Goal: Information Seeking & Learning: Learn about a topic

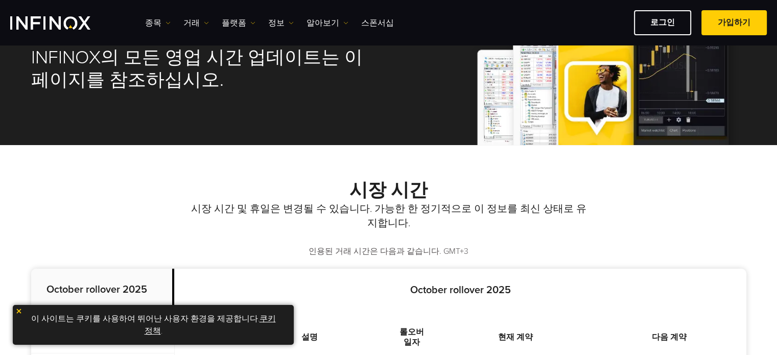
scroll to position [51, 0]
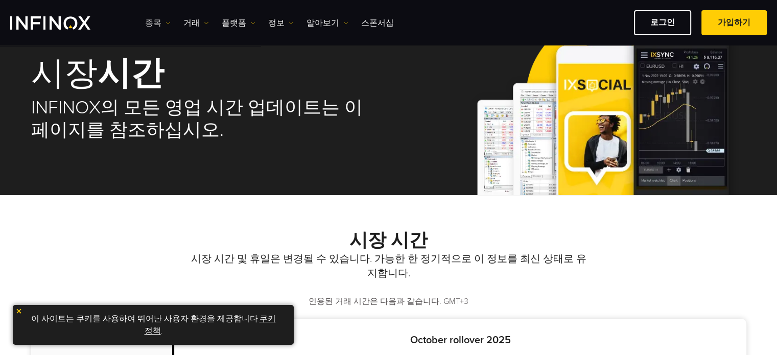
click at [160, 20] on link "종목" at bounding box center [158, 23] width 26 height 12
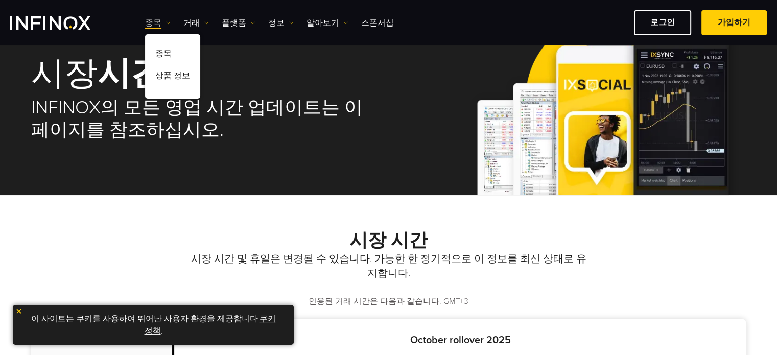
scroll to position [0, 0]
click at [161, 52] on link "종목" at bounding box center [172, 55] width 55 height 22
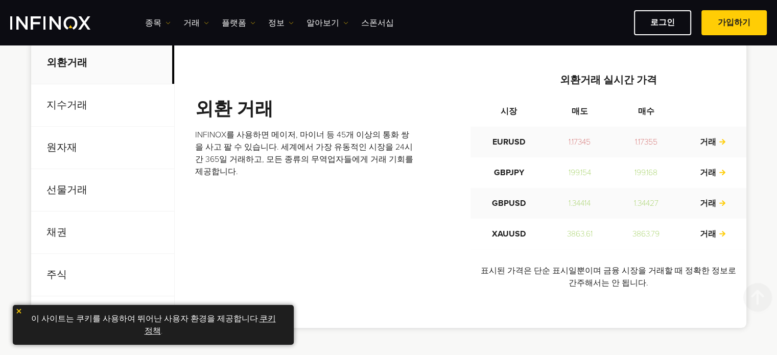
scroll to position [409, 0]
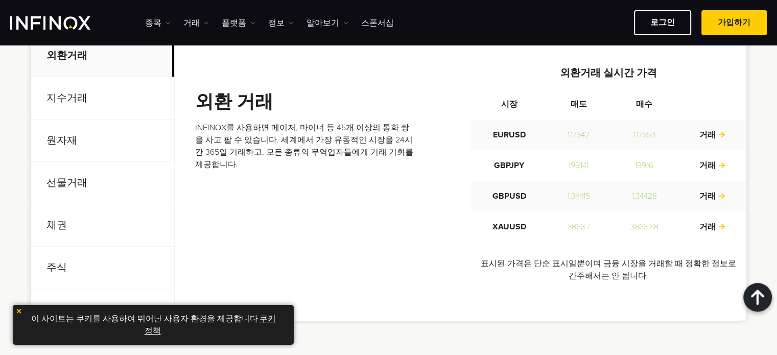
click at [53, 180] on p "선물거래" at bounding box center [102, 183] width 143 height 42
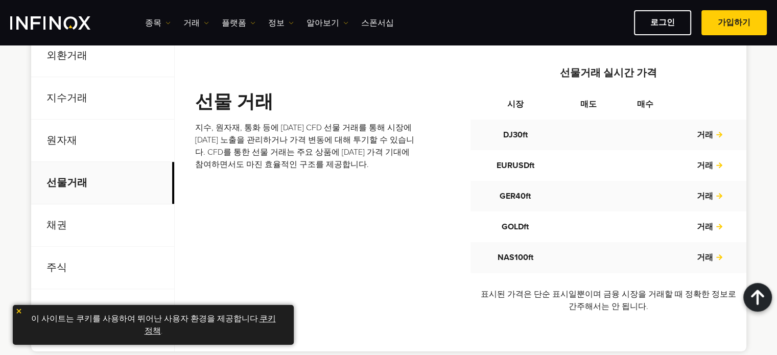
scroll to position [0, 0]
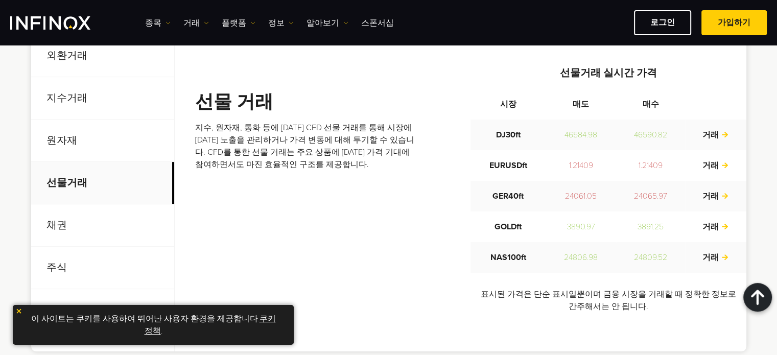
click at [64, 135] on p "원자재" at bounding box center [102, 141] width 143 height 42
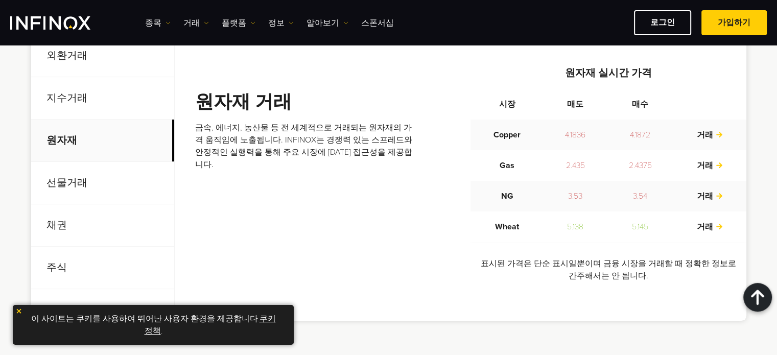
click at [64, 178] on p "선물거래" at bounding box center [102, 183] width 143 height 42
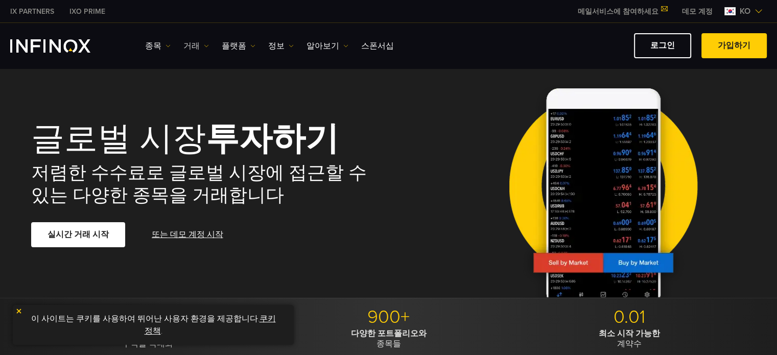
click at [194, 44] on link "거래" at bounding box center [196, 46] width 26 height 12
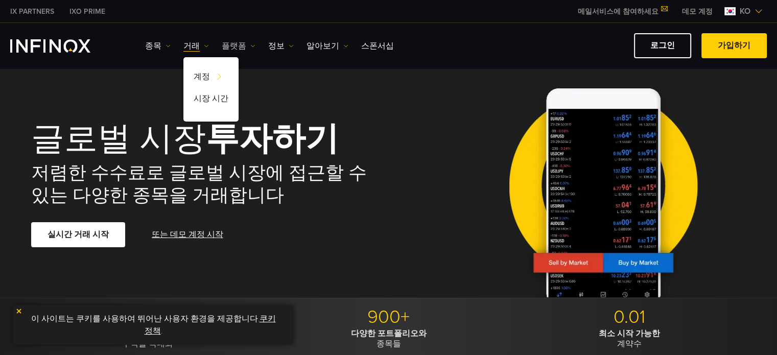
click at [241, 46] on link "플랫폼" at bounding box center [239, 46] width 34 height 12
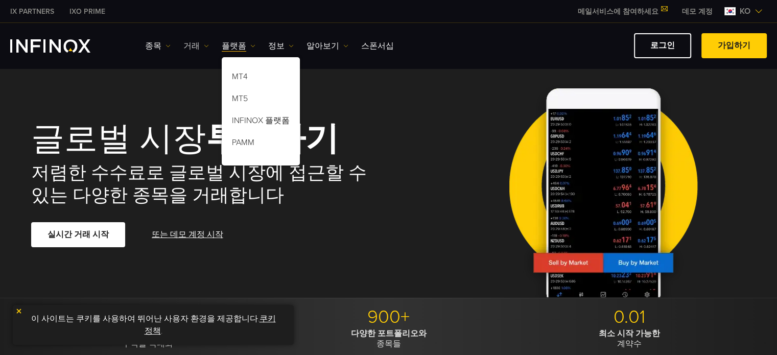
click at [204, 46] on img at bounding box center [206, 45] width 5 height 5
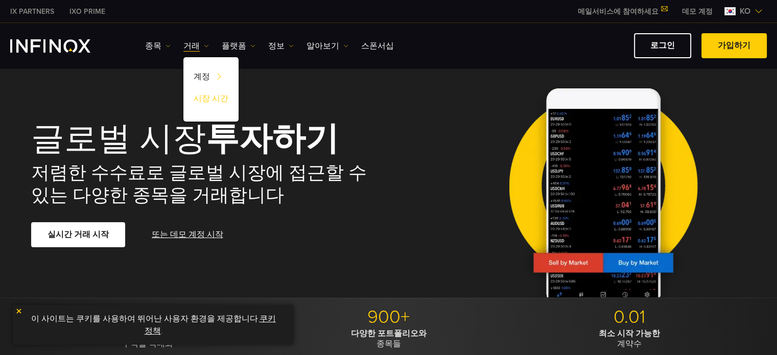
click at [207, 98] on link "시장 시간" at bounding box center [210, 100] width 55 height 22
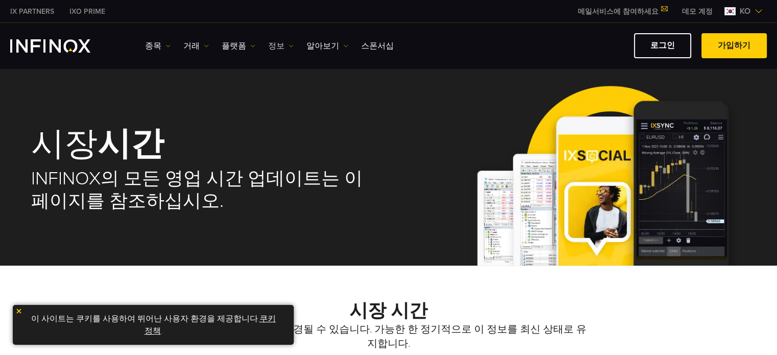
click at [281, 41] on link "정보" at bounding box center [281, 46] width 26 height 12
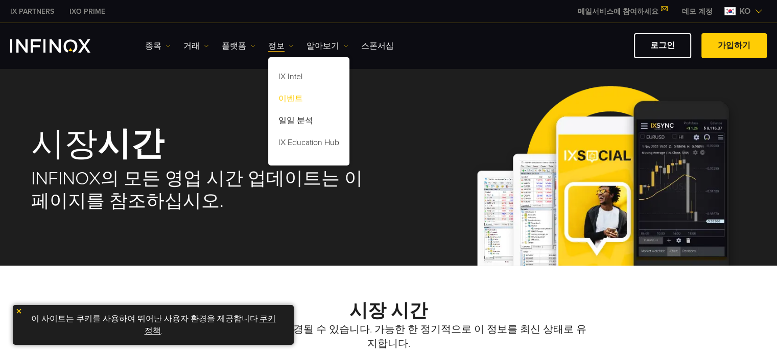
click at [285, 98] on link "이벤트" at bounding box center [308, 100] width 81 height 22
